Goal: Task Accomplishment & Management: Manage account settings

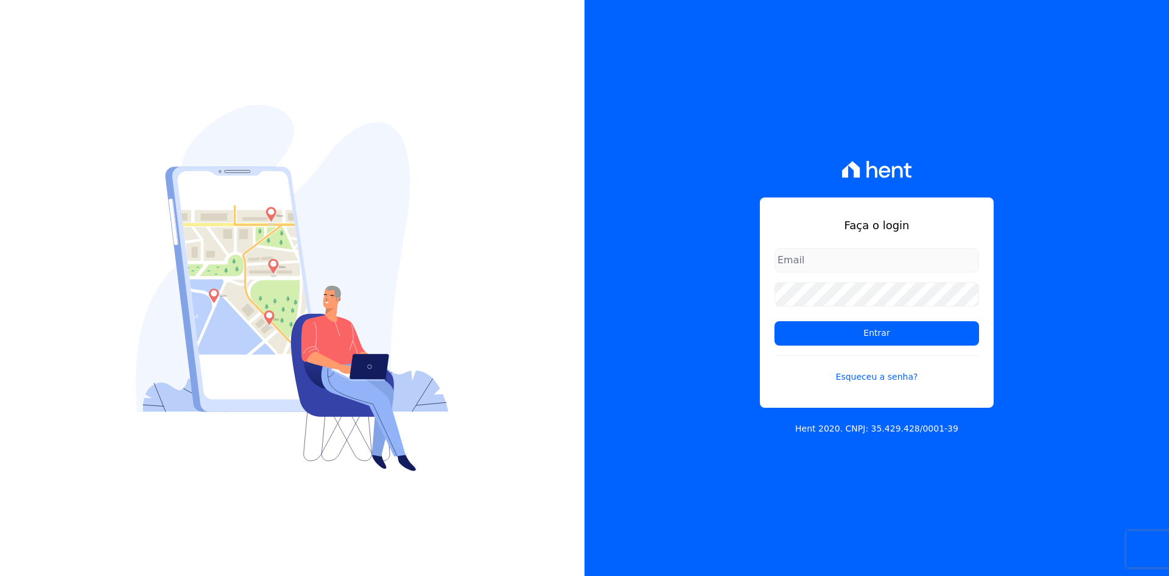
click at [827, 258] on input "email" at bounding box center [877, 260] width 205 height 24
type input "[EMAIL_ADDRESS][DOMAIN_NAME]"
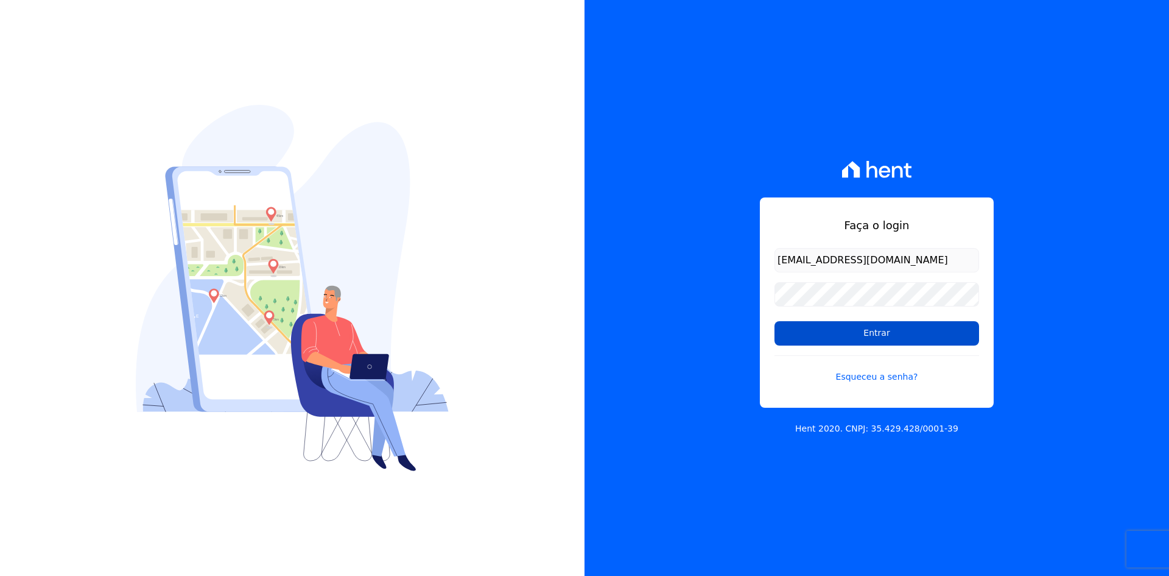
click at [864, 328] on input "Entrar" at bounding box center [877, 333] width 205 height 24
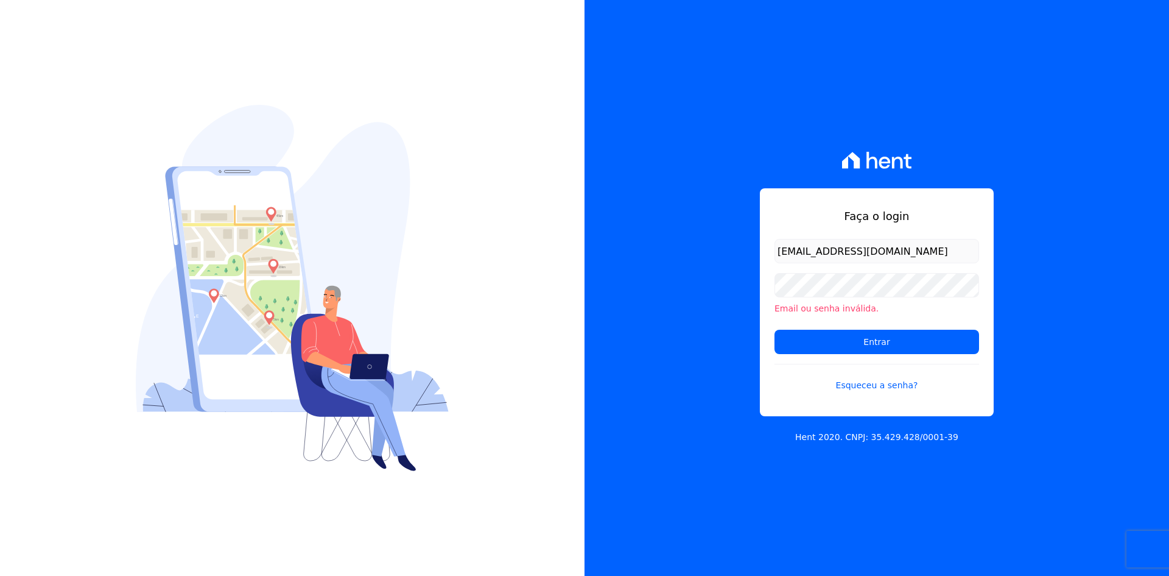
type input "[EMAIL_ADDRESS][DOMAIN_NAME]"
click at [891, 337] on input "Entrar" at bounding box center [877, 341] width 205 height 24
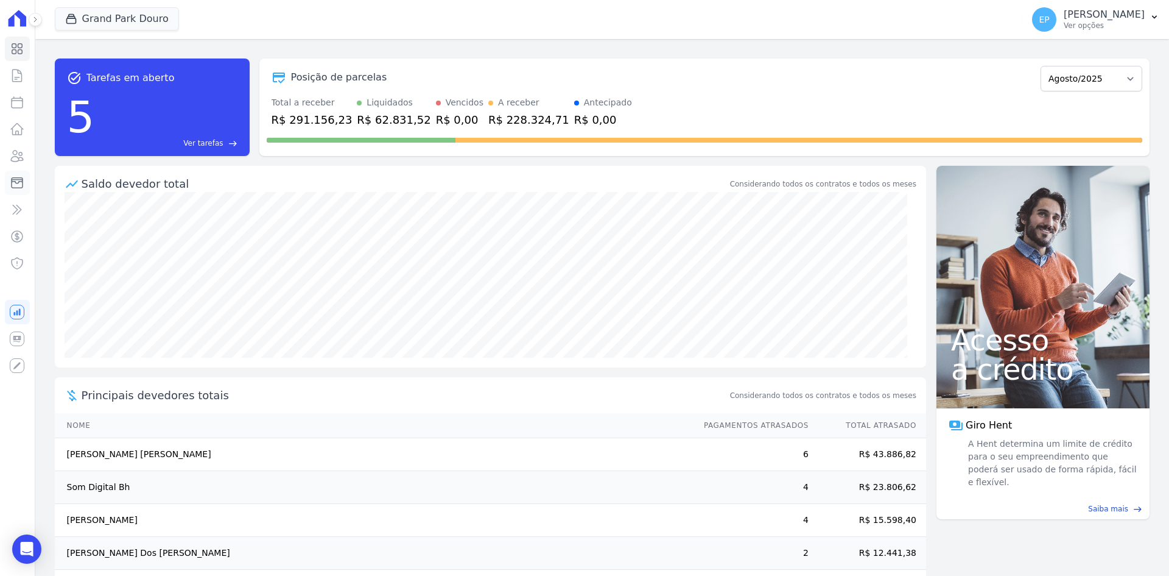
click at [21, 182] on icon at bounding box center [17, 182] width 15 height 15
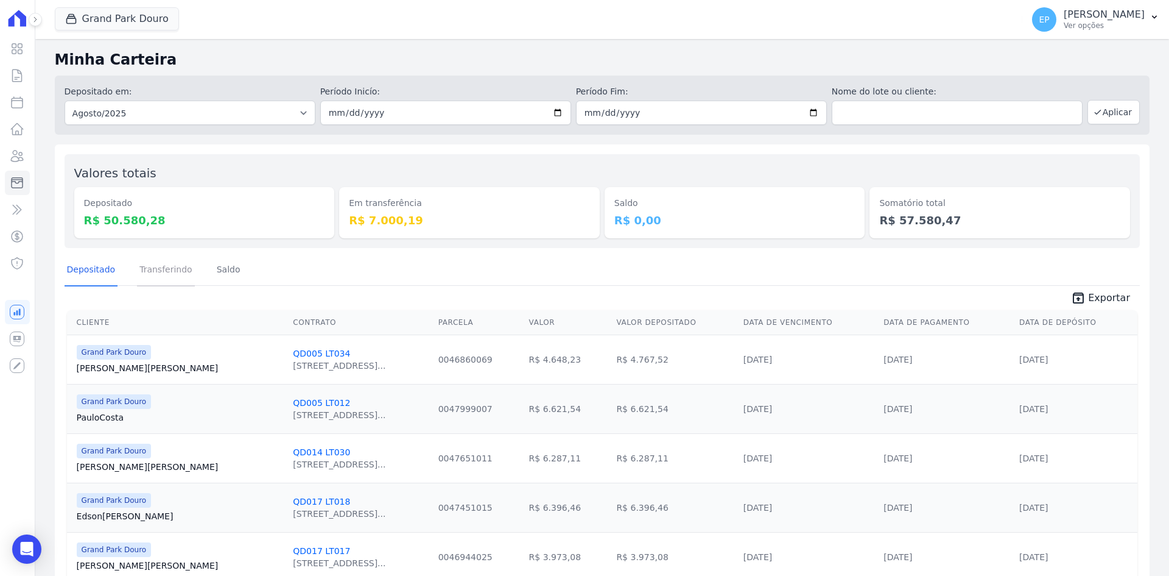
click at [163, 270] on link "Transferindo" at bounding box center [166, 271] width 58 height 32
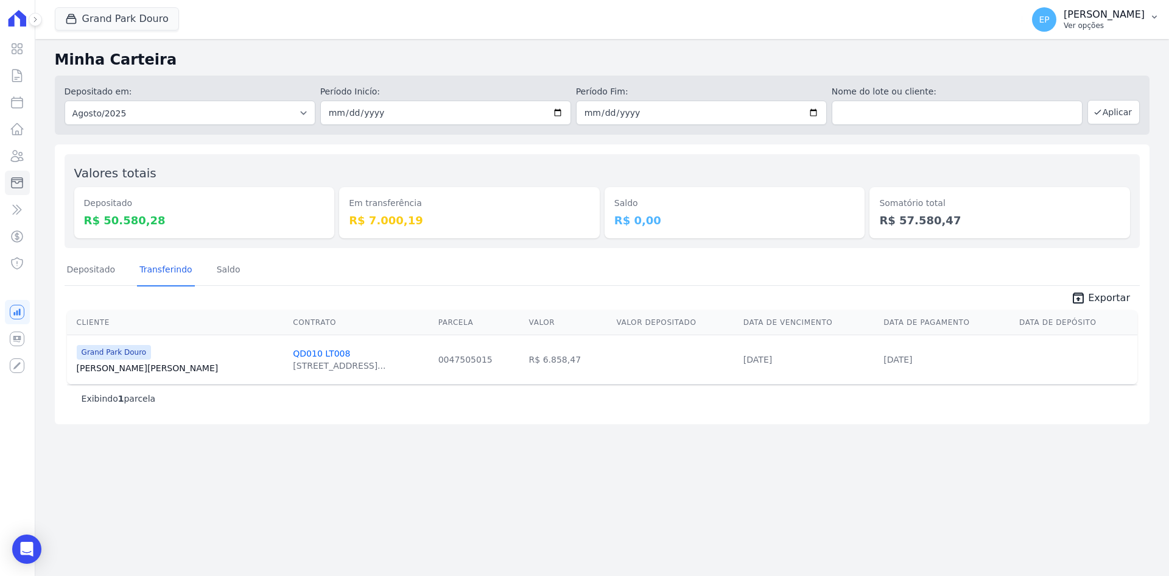
click at [1099, 27] on p "Ver opções" at bounding box center [1104, 26] width 81 height 10
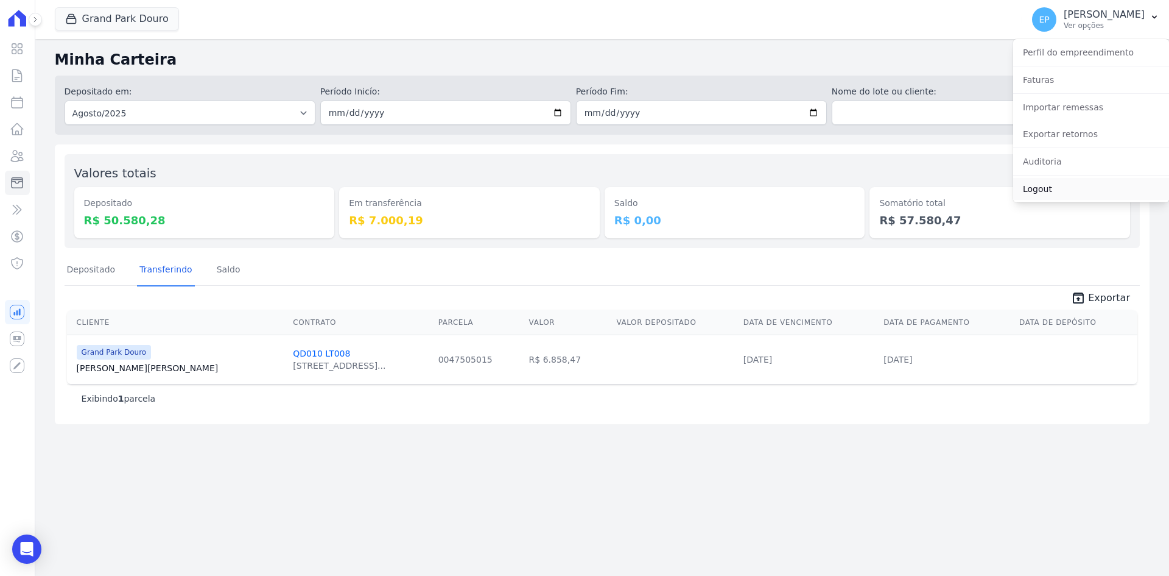
click at [1054, 187] on link "Logout" at bounding box center [1091, 189] width 156 height 22
